Goal: Download file/media

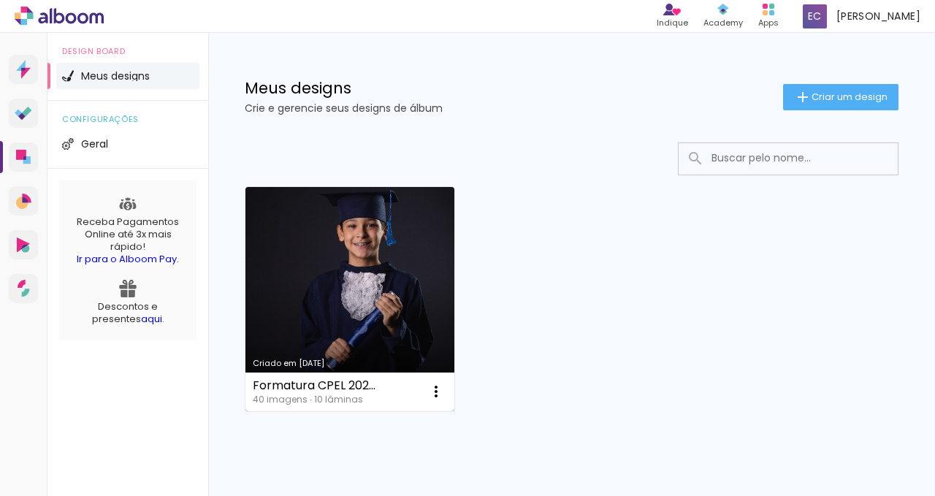
click at [390, 253] on link "Criado em [DATE]" at bounding box center [349, 299] width 209 height 224
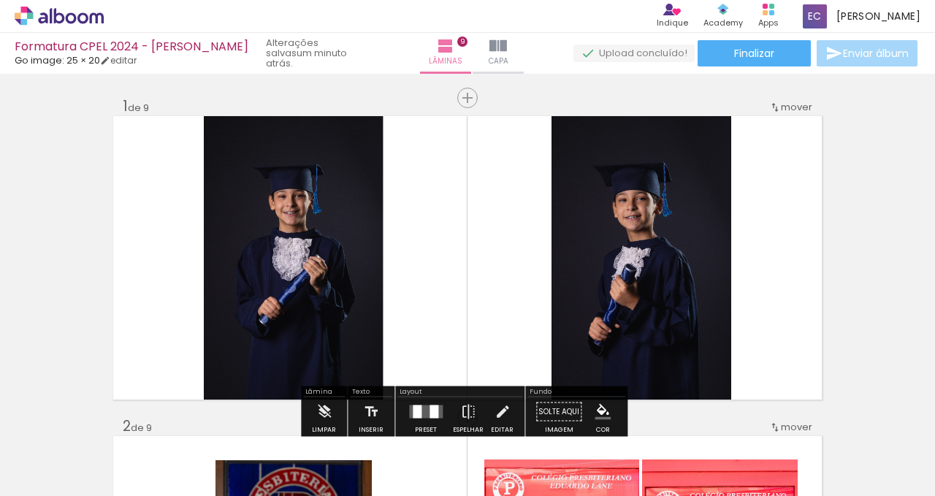
click at [843, 58] on span "Enviar álbum" at bounding box center [876, 53] width 66 height 10
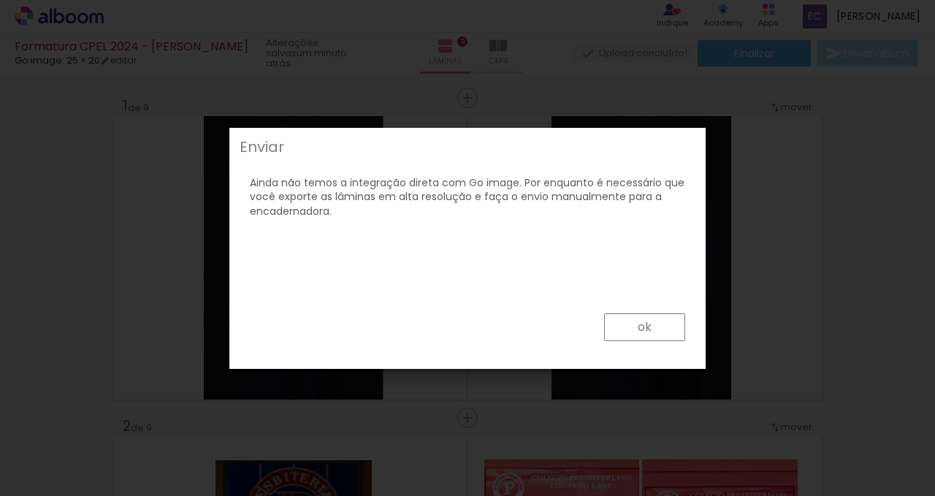
click at [656, 326] on paper-button "ok" at bounding box center [644, 327] width 81 height 28
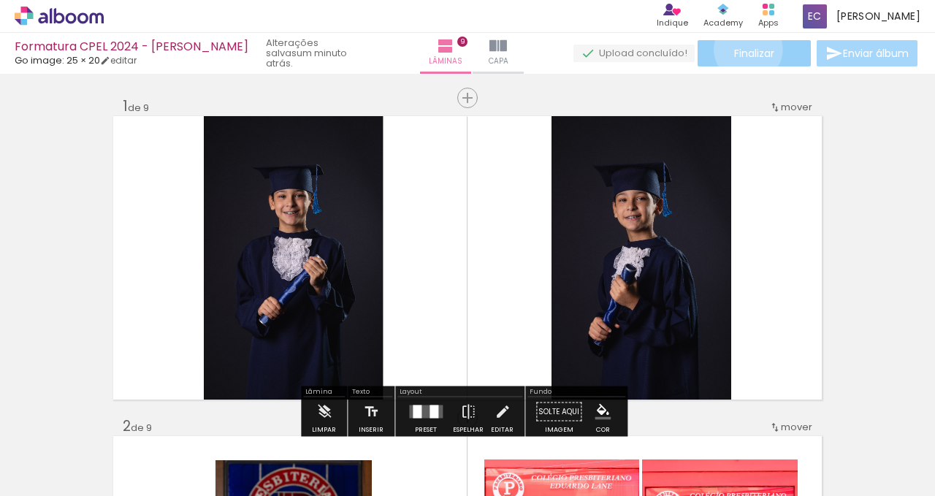
click at [743, 49] on span "Finalizar" at bounding box center [754, 53] width 40 height 10
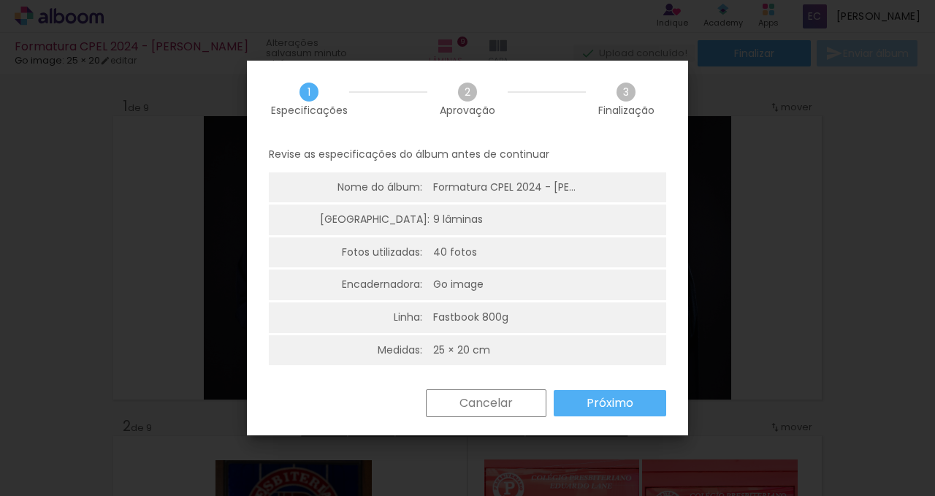
click at [0, 0] on slot "Próximo" at bounding box center [0, 0] width 0 height 0
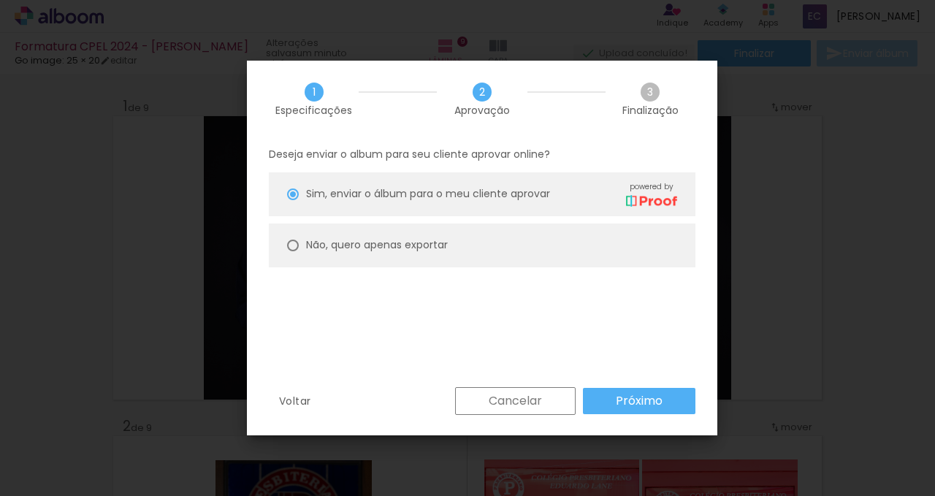
click at [292, 200] on div at bounding box center [293, 194] width 12 height 12
type paper-radio-button "on"
click at [0, 0] on slot "Próximo" at bounding box center [0, 0] width 0 height 0
type input "Alta, 300 DPI"
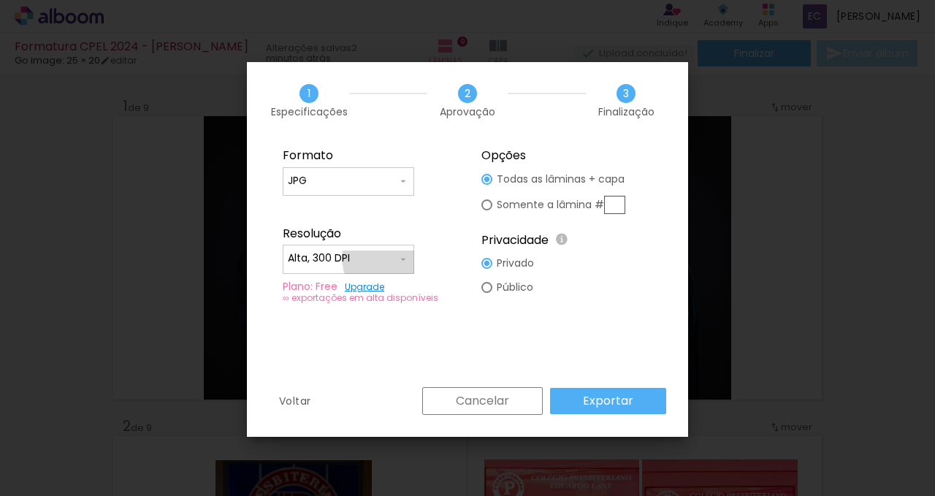
click at [401, 257] on iron-icon at bounding box center [403, 259] width 12 height 12
click at [425, 255] on fieldset "Formato JPG PDF Resolução Alta, 300 DPI Baixa Plano: Free Upgrade ∞ exportações…" at bounding box center [368, 226] width 196 height 175
click at [0, 0] on slot "Exportar" at bounding box center [0, 0] width 0 height 0
